Goal: Information Seeking & Learning: Learn about a topic

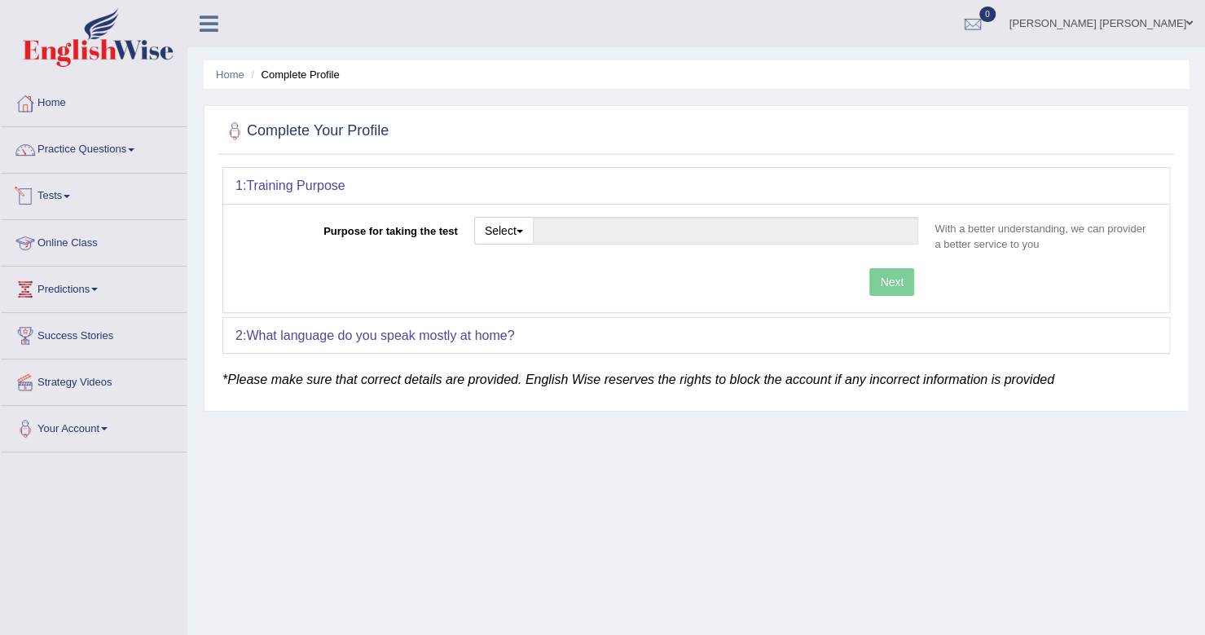
click at [52, 183] on link "Tests" at bounding box center [94, 194] width 186 height 41
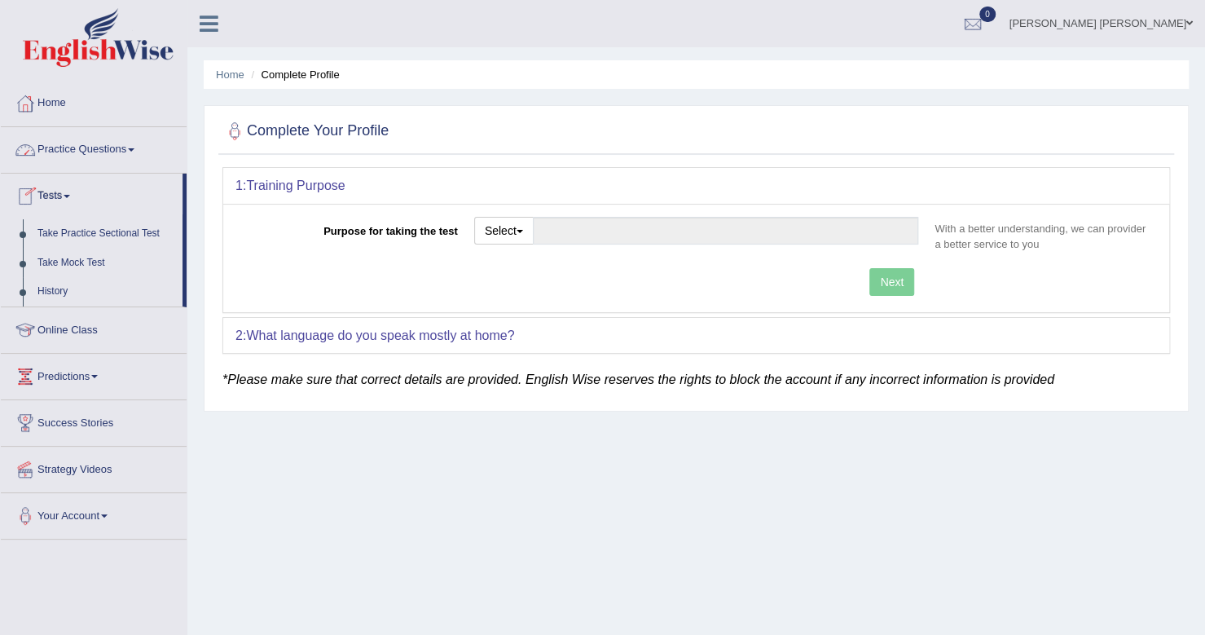
click at [60, 149] on link "Practice Questions" at bounding box center [94, 147] width 186 height 41
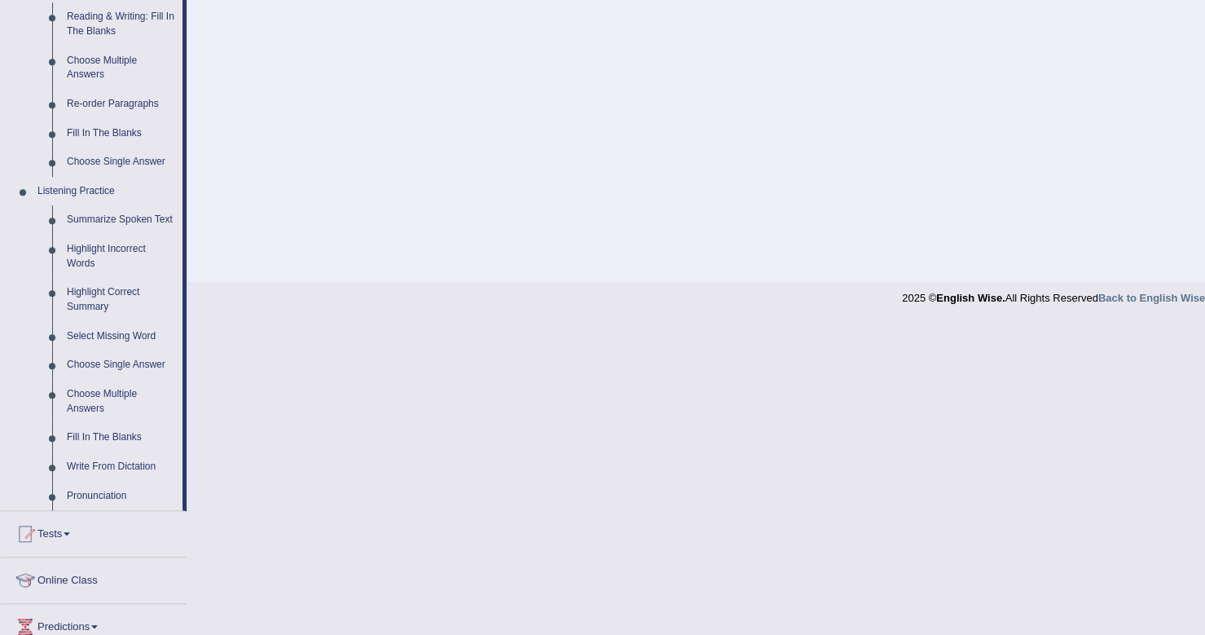
scroll to position [685, 0]
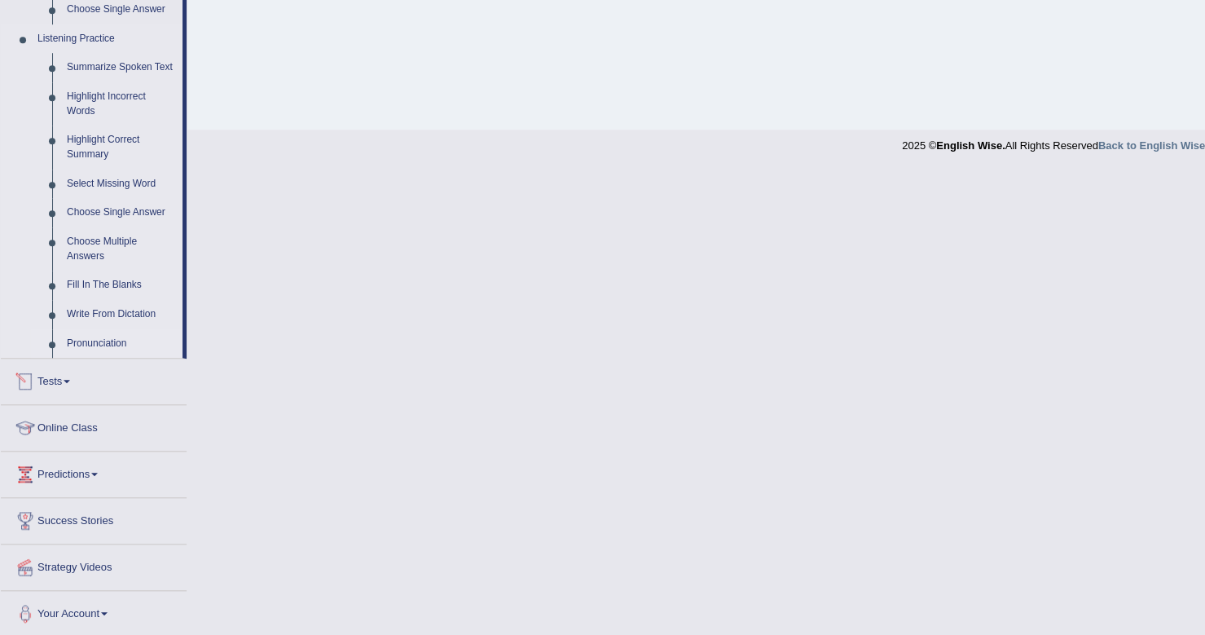
click at [73, 345] on link "Pronunciation" at bounding box center [120, 343] width 123 height 29
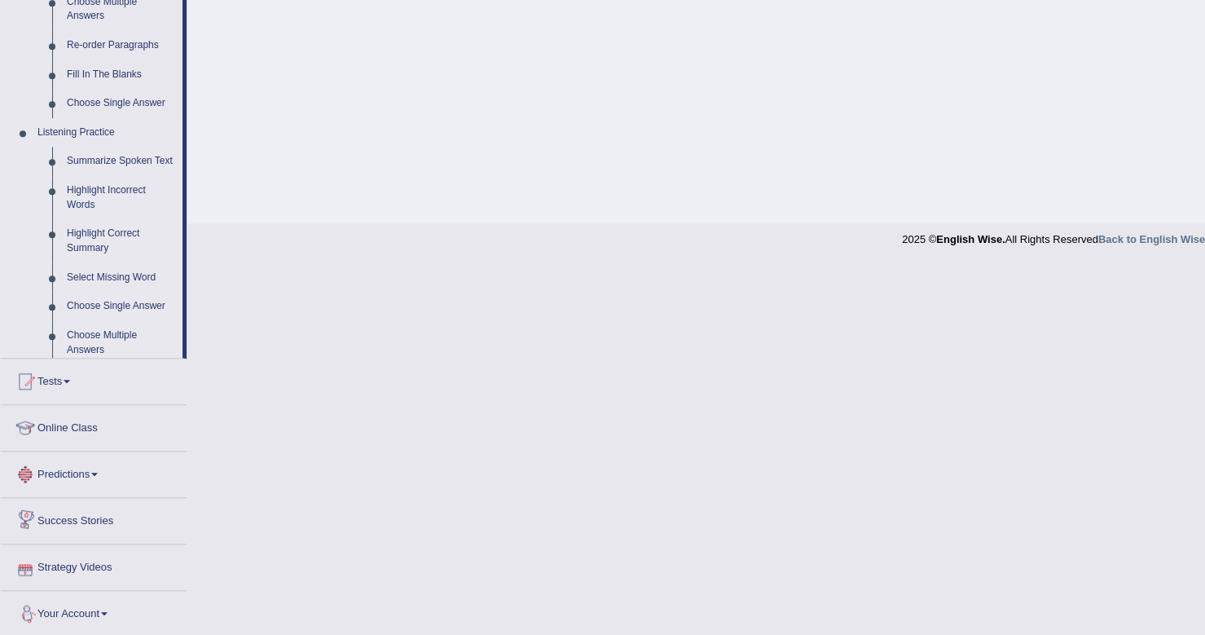
scroll to position [680, 0]
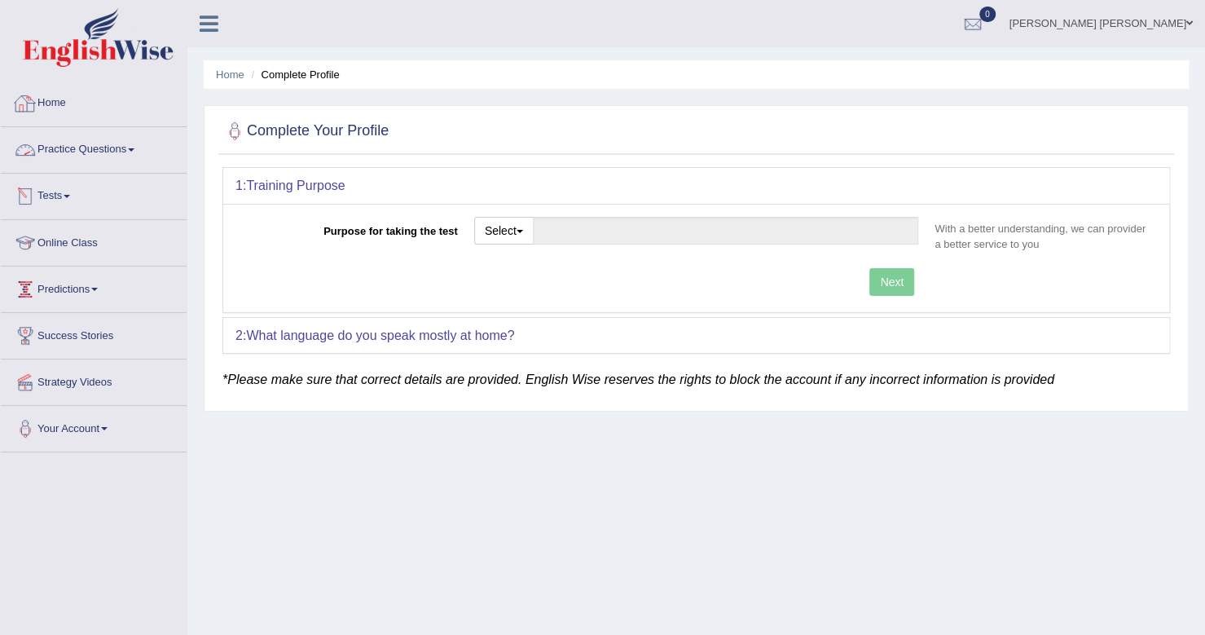
click at [54, 107] on link "Home" at bounding box center [94, 101] width 186 height 41
click at [517, 227] on button "Select" at bounding box center [503, 231] width 59 height 28
